Goal: Task Accomplishment & Management: Manage account settings

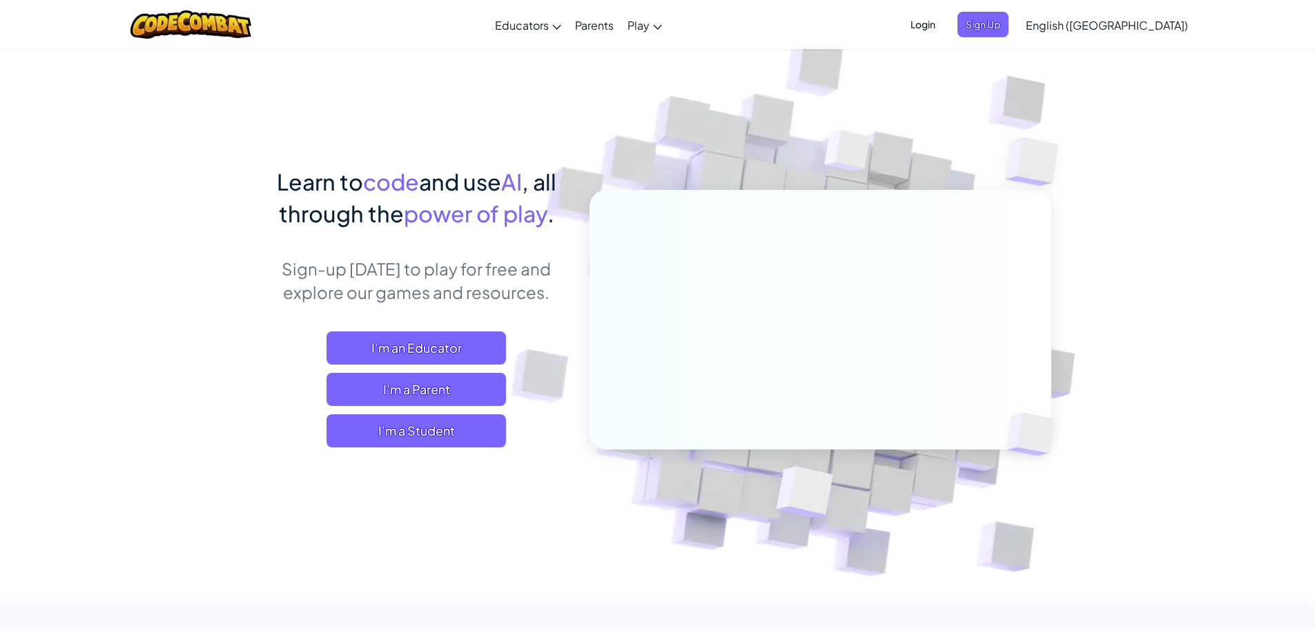
click at [943, 21] on span "Login" at bounding box center [922, 25] width 41 height 26
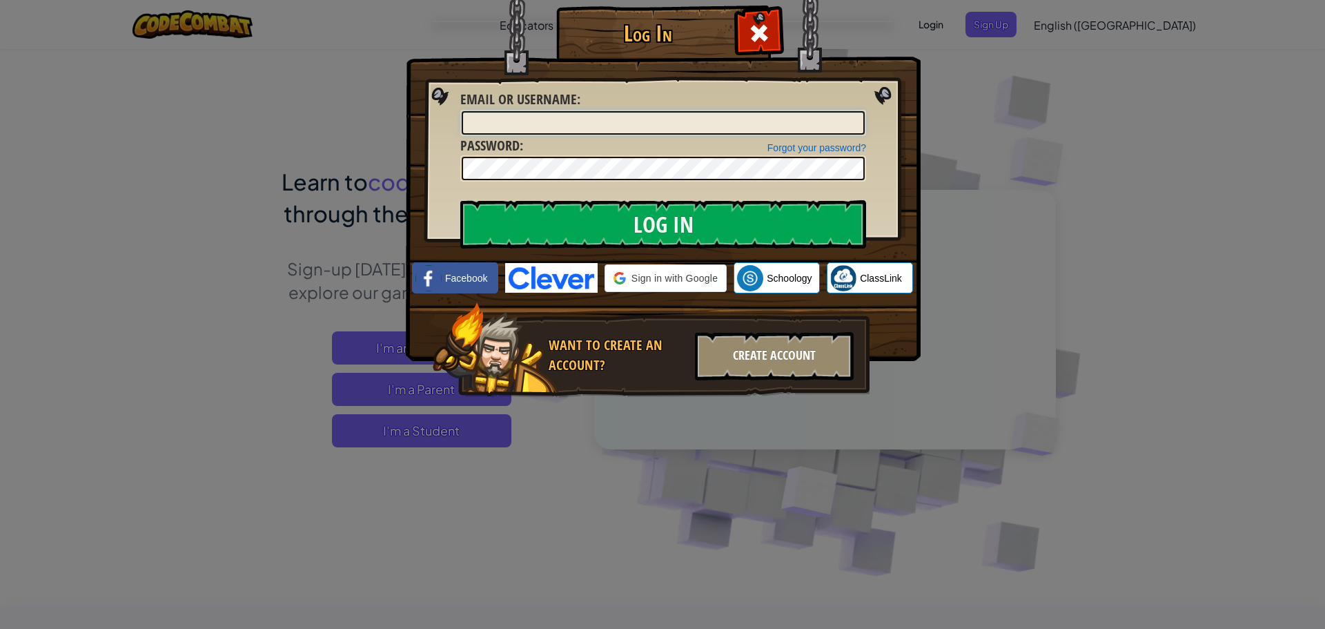
type input "EddieL4"
click at [797, 353] on div "Create Account" at bounding box center [774, 356] width 159 height 48
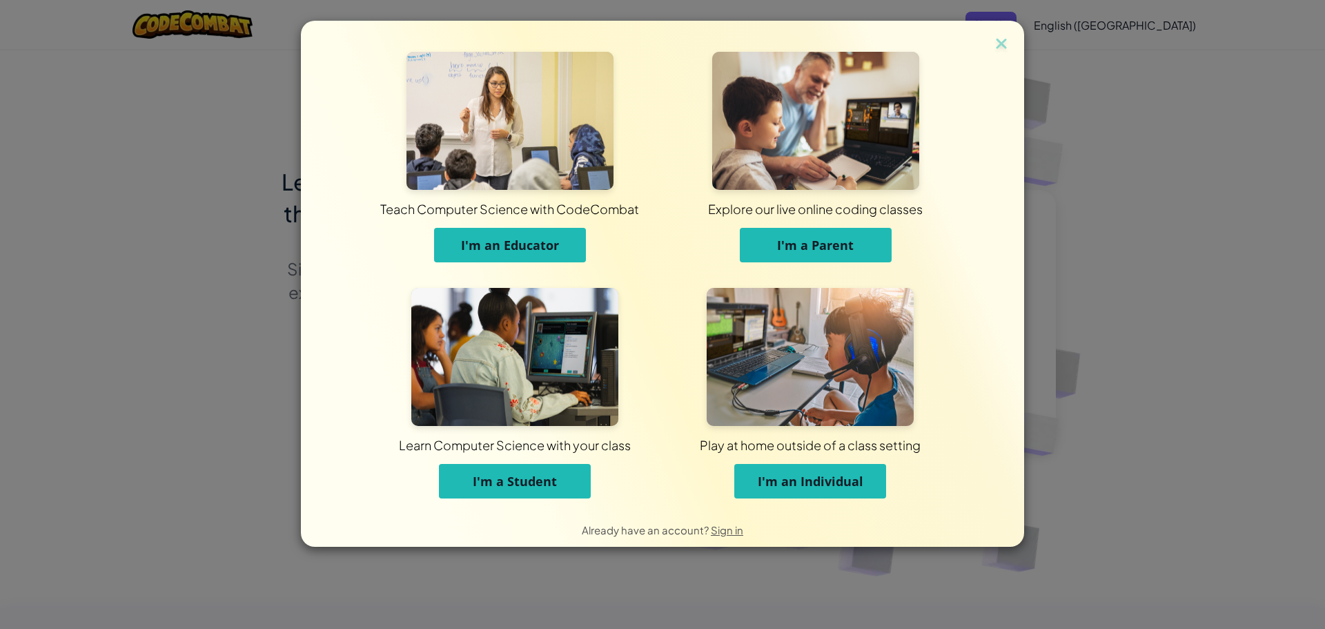
click at [994, 52] on img at bounding box center [1001, 45] width 18 height 21
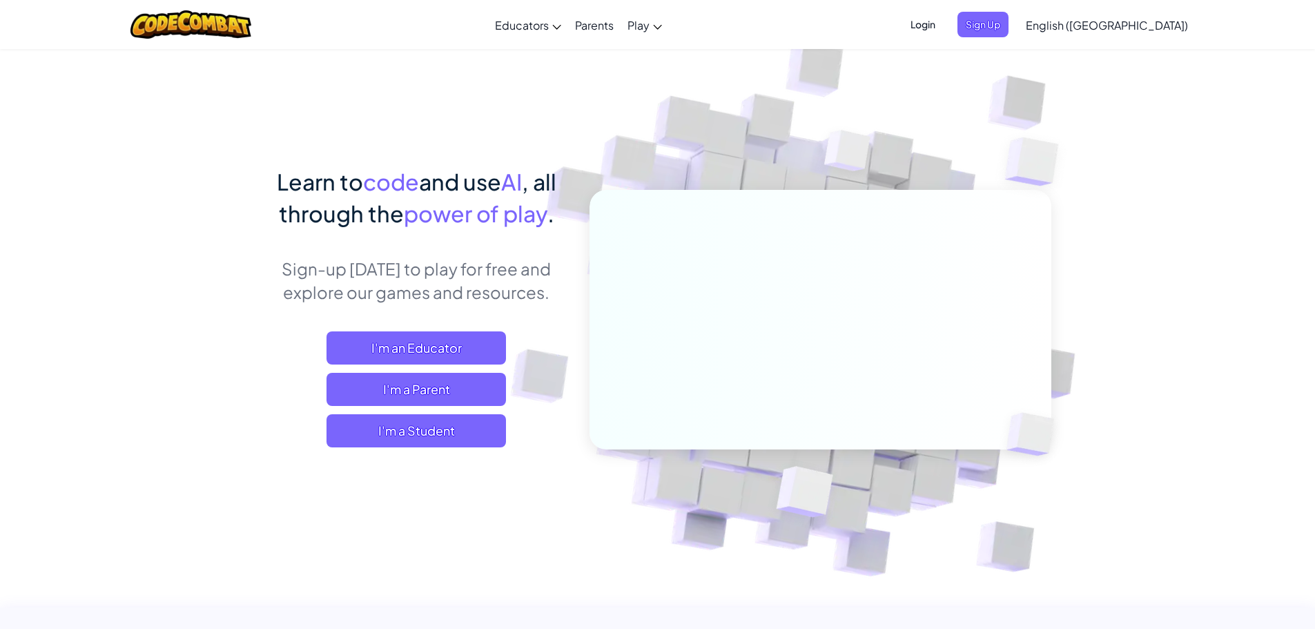
click at [943, 23] on span "Login" at bounding box center [922, 25] width 41 height 26
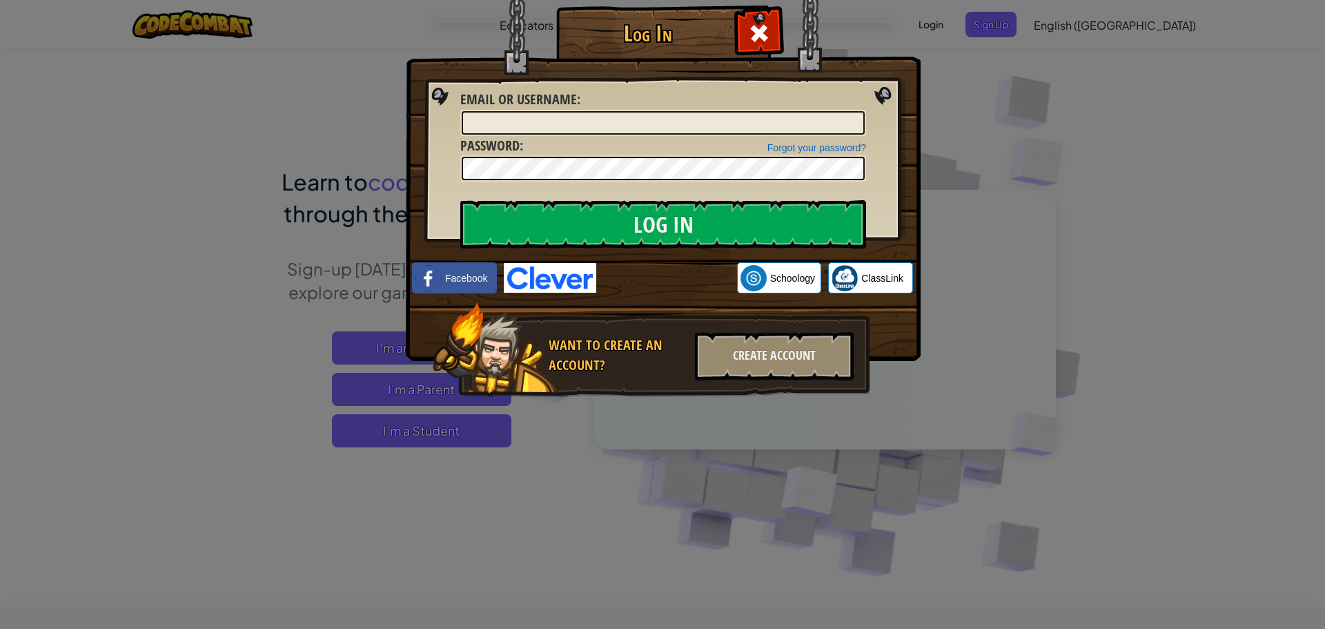
type input "EddieL4"
click at [653, 217] on input "Log In" at bounding box center [663, 224] width 406 height 48
